Goal: Task Accomplishment & Management: Manage account settings

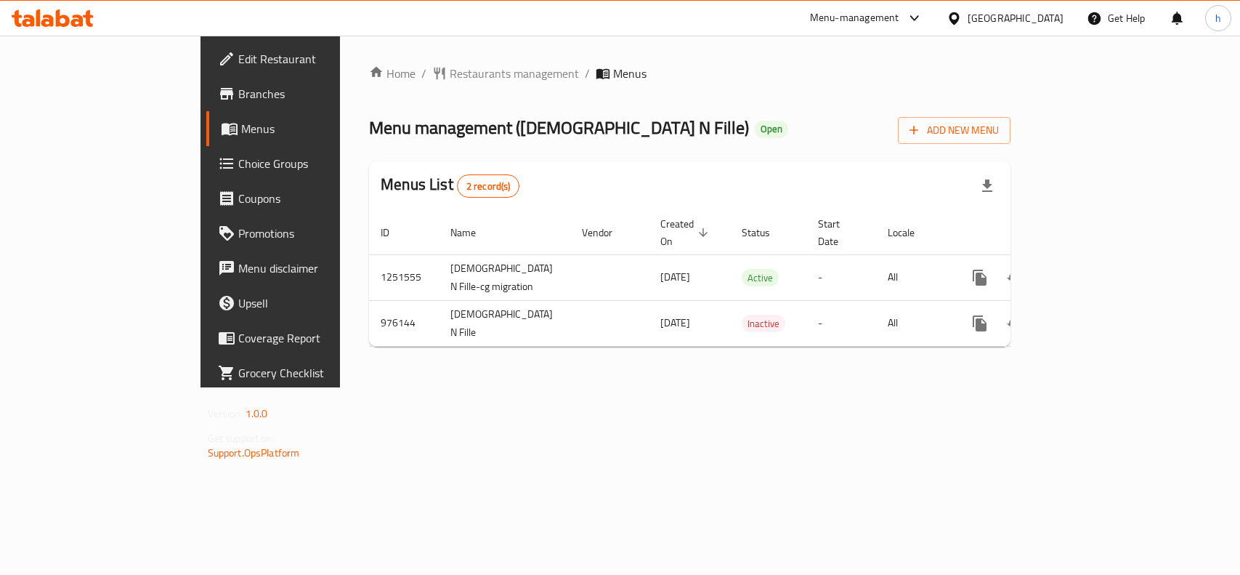
click at [1054, 17] on div "[GEOGRAPHIC_DATA]" at bounding box center [1016, 18] width 96 height 16
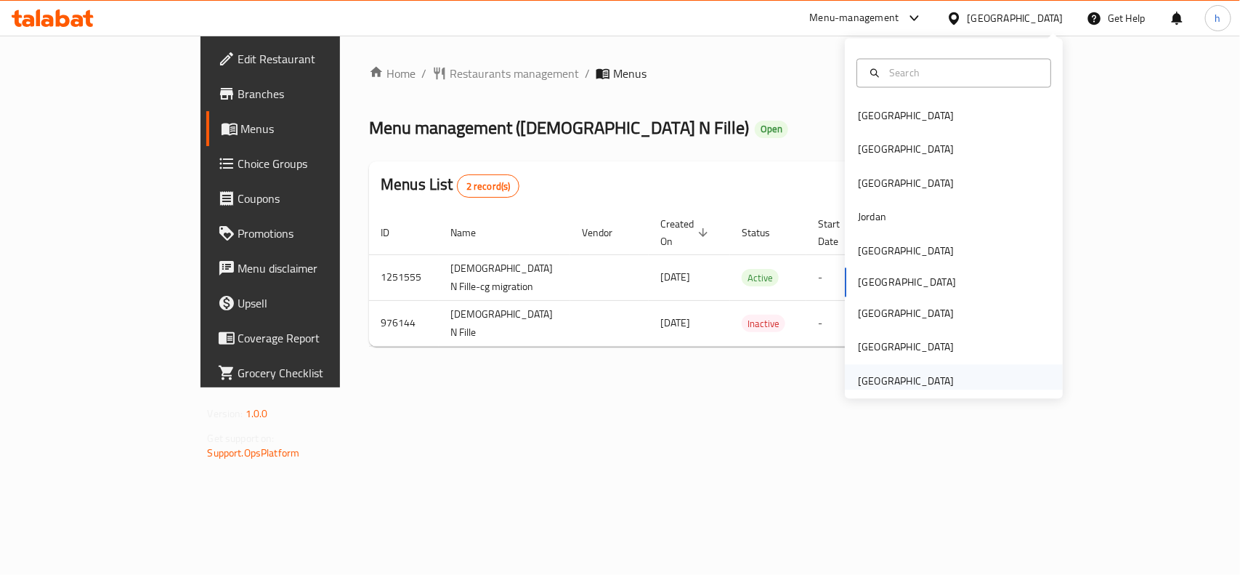
click at [909, 378] on div "[GEOGRAPHIC_DATA]" at bounding box center [906, 381] width 96 height 16
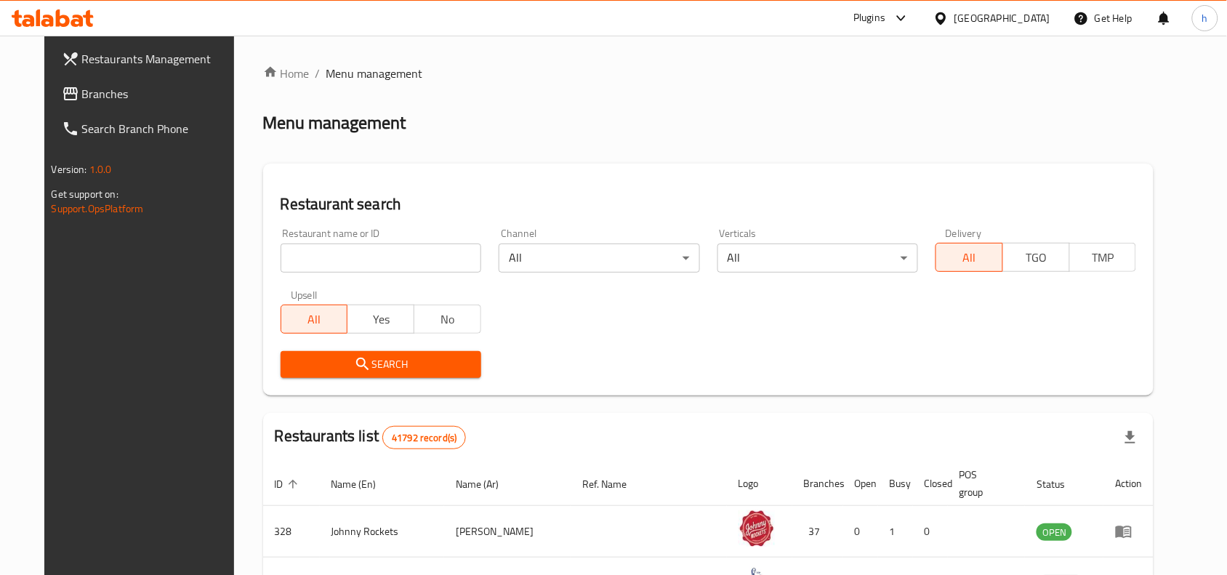
click at [85, 82] on link "Branches" at bounding box center [149, 93] width 199 height 35
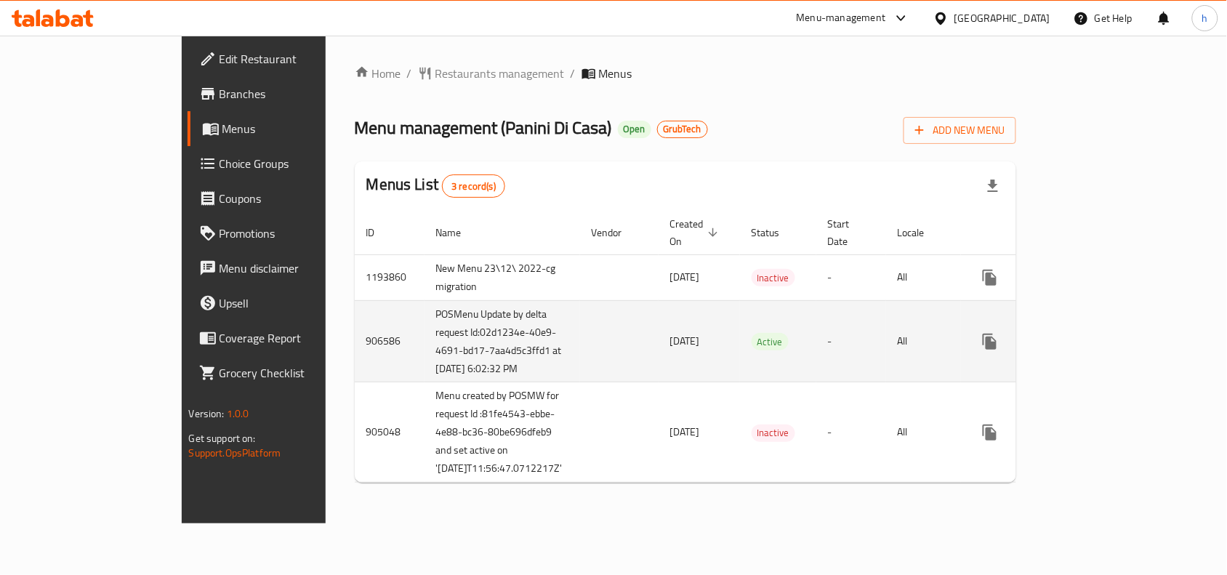
scroll to position [6, 0]
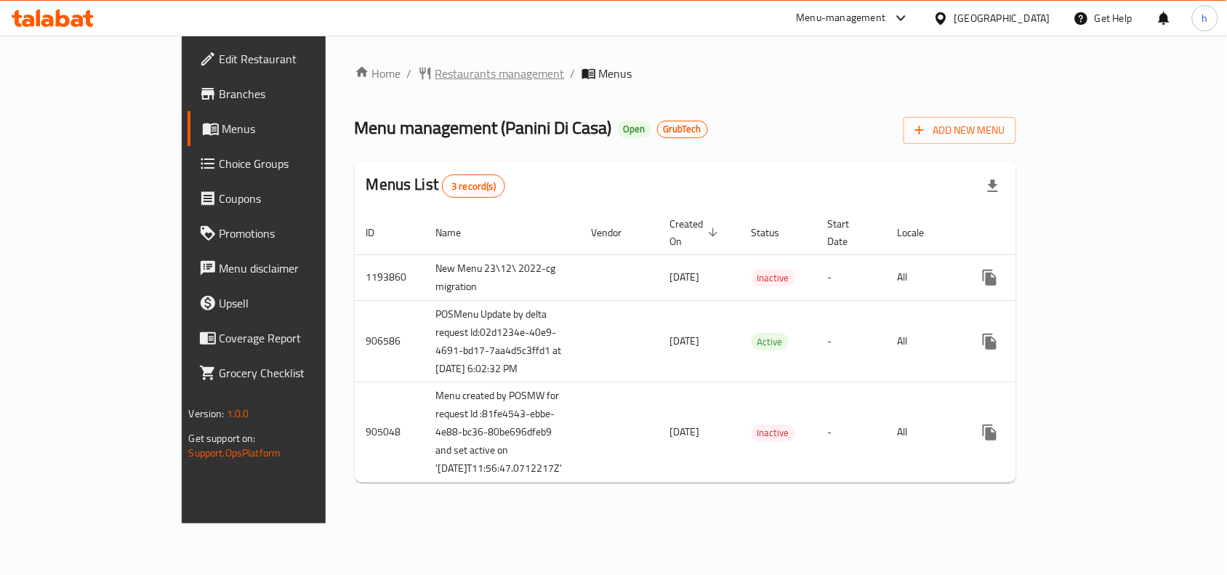
click at [435, 65] on span "Restaurants management" at bounding box center [499, 73] width 129 height 17
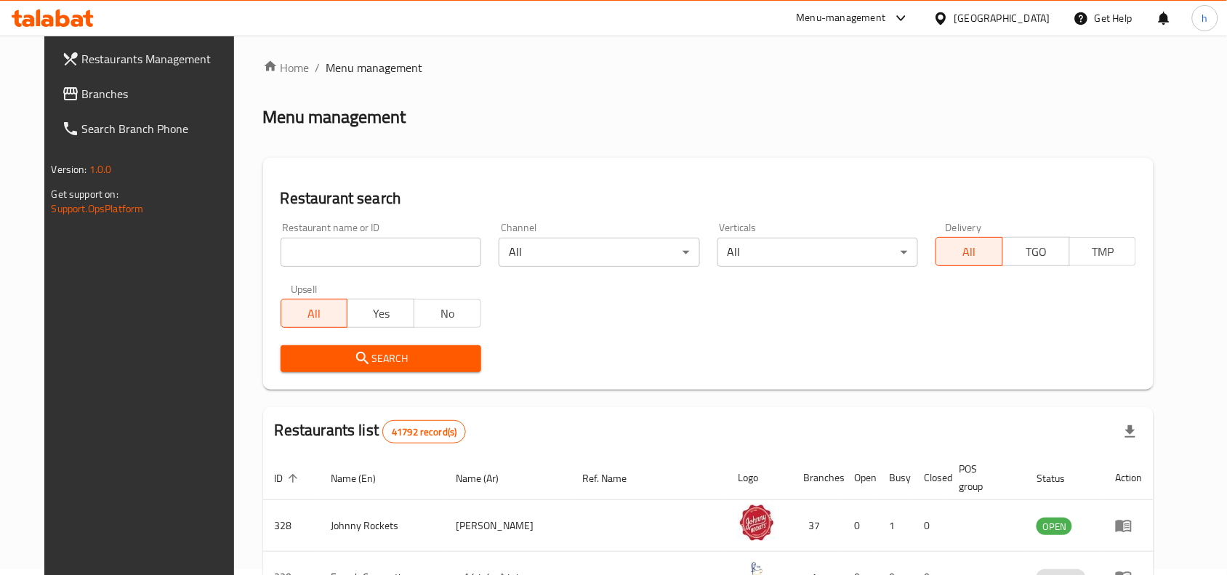
click at [336, 253] on input "search" at bounding box center [381, 252] width 201 height 29
paste input "20168"
type input "20168"
click button "Search" at bounding box center [381, 358] width 201 height 27
